Goal: Find contact information: Find contact information

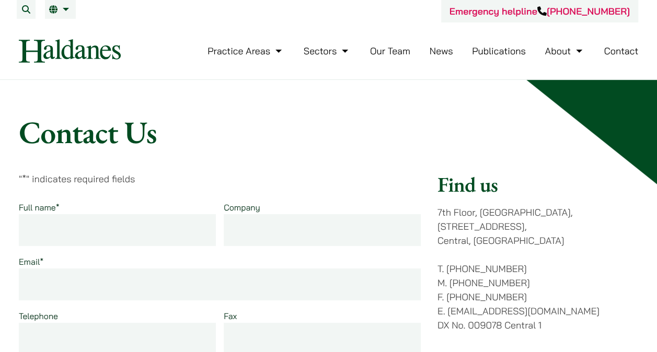
click at [612, 54] on link "Contact" at bounding box center [620, 51] width 34 height 12
click at [613, 58] on li "Contact" at bounding box center [620, 51] width 34 height 22
click at [615, 52] on link "Contact" at bounding box center [620, 51] width 34 height 12
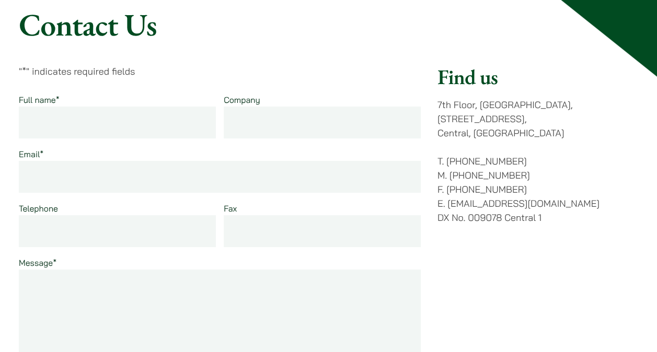
scroll to position [104, 0]
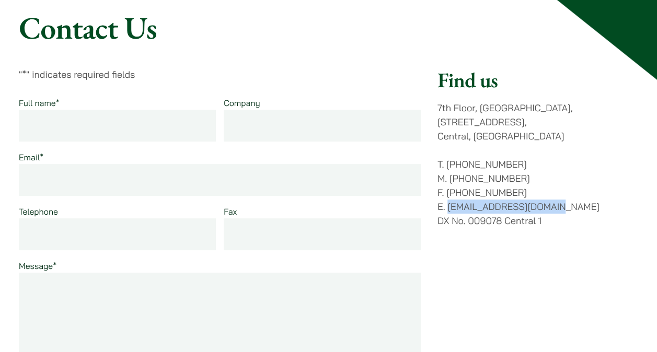
drag, startPoint x: 565, startPoint y: 189, endPoint x: 447, endPoint y: 193, distance: 117.6
click at [447, 193] on p "T. (852) 2868 1234 M. (852) 9763 5524 F. (852) 2845 1637 E. enquiries@haldanes.…" at bounding box center [537, 192] width 201 height 71
copy p "[EMAIL_ADDRESS][DOMAIN_NAME]"
click at [388, 79] on p "" * " indicates required fields" at bounding box center [220, 74] width 402 height 14
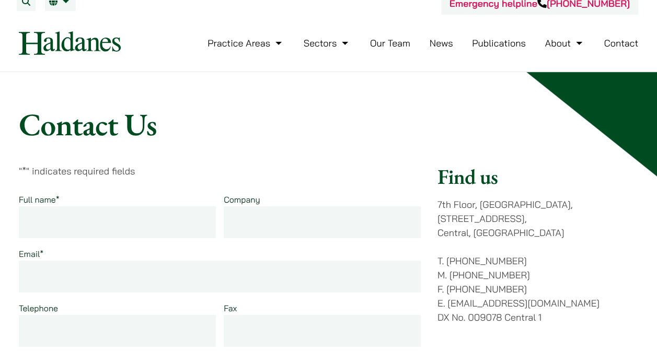
scroll to position [0, 0]
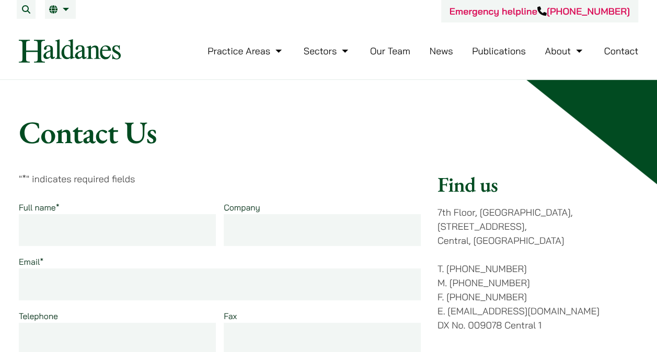
click at [395, 53] on link "Our Team" at bounding box center [390, 51] width 40 height 12
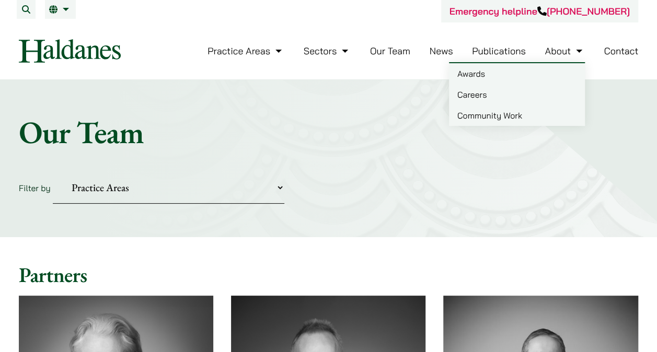
click at [559, 48] on link "About" at bounding box center [564, 51] width 40 height 12
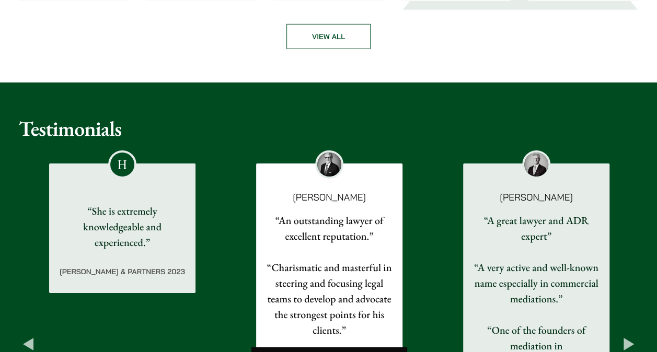
scroll to position [2615, 0]
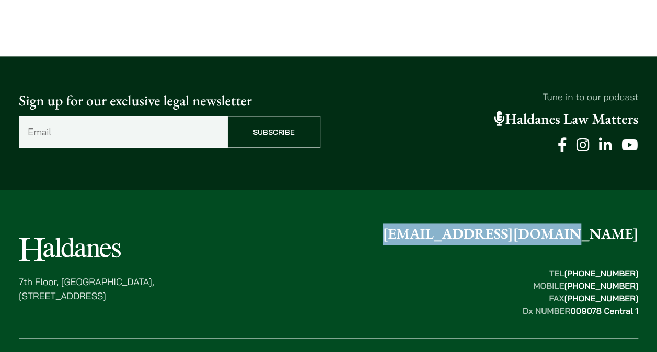
drag, startPoint x: 643, startPoint y: 162, endPoint x: 495, endPoint y: 162, distance: 147.3
click at [495, 223] on div "[STREET_ADDRESS] [EMAIL_ADDRESS][DOMAIN_NAME] TEL  [PHONE_NUMBER] MOBILE  [PHON…" at bounding box center [328, 309] width 657 height 173
copy link "[EMAIL_ADDRESS][DOMAIN_NAME]"
